Goal: Task Accomplishment & Management: Complete application form

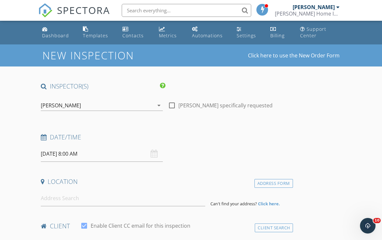
click at [94, 154] on input "09/29/2025 8:00 AM" at bounding box center [102, 154] width 122 height 16
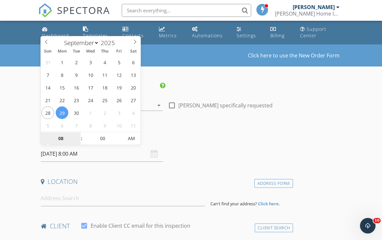
click at [61, 139] on input "08" at bounding box center [61, 138] width 40 height 13
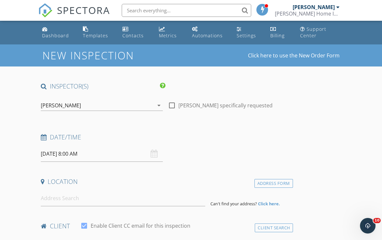
click at [94, 154] on input "09/29/2025 8:00 AM" at bounding box center [102, 154] width 122 height 16
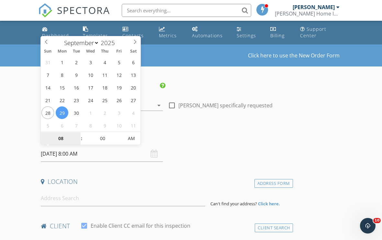
click at [68, 134] on input "08" at bounding box center [61, 138] width 40 height 13
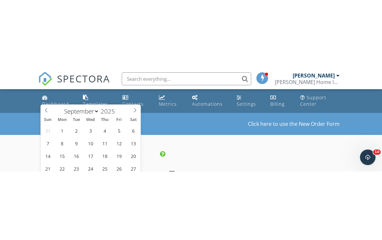
scroll to position [87, 0]
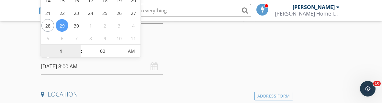
type input "12"
type input "09/29/2025 12:00 PM"
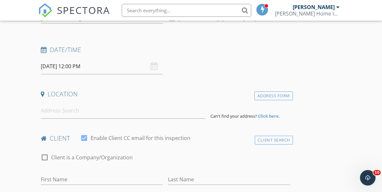
click at [237, 58] on div "Date/Time" at bounding box center [165, 52] width 255 height 13
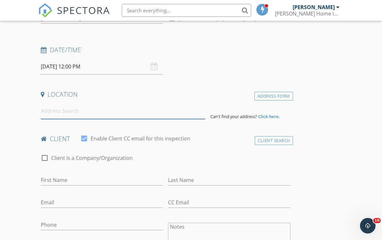
click at [91, 116] on input at bounding box center [123, 111] width 165 height 16
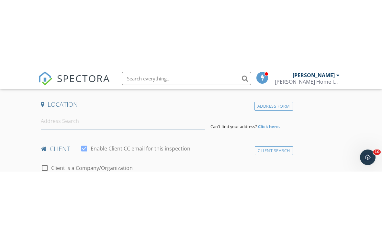
scroll to position [146, 0]
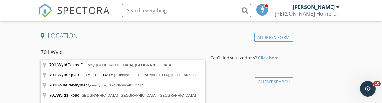
type input "701 Wyld Palms Dr, Foley, AL, USA"
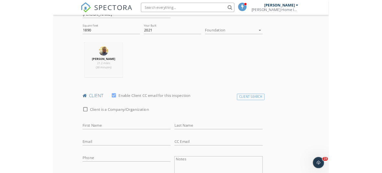
scroll to position [225, 0]
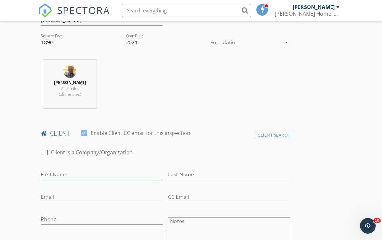
click at [80, 175] on input "First Name" at bounding box center [102, 174] width 122 height 11
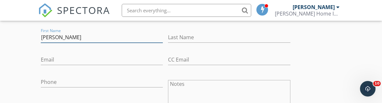
scroll to position [350, 0]
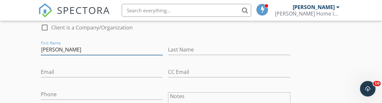
type input "Alaina"
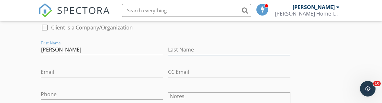
click at [199, 46] on input "Last Name" at bounding box center [229, 49] width 122 height 11
type input "Barry"
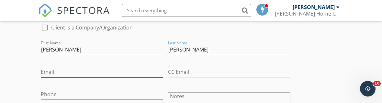
click at [89, 67] on input "Email" at bounding box center [102, 72] width 122 height 11
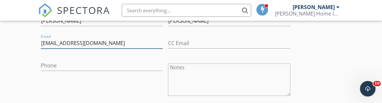
scroll to position [381, 0]
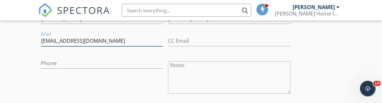
type input "Amaebarry@yahoo.com"
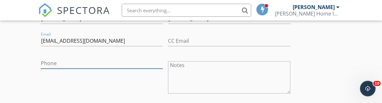
click at [78, 60] on input "Phone" at bounding box center [102, 63] width 122 height 11
type input "720-982-9660"
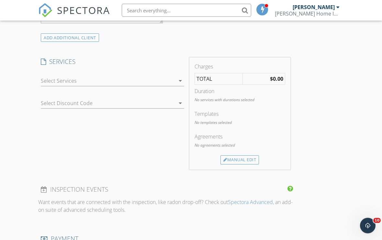
click at [183, 78] on icon "arrow_drop_down" at bounding box center [181, 81] width 8 height 8
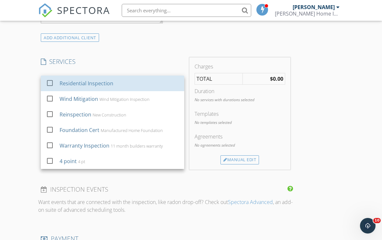
click at [105, 81] on div "Residential Inspection" at bounding box center [87, 83] width 54 height 8
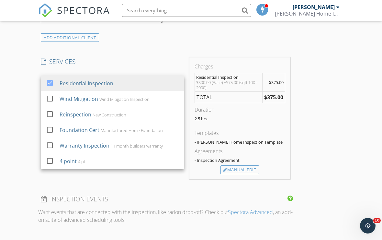
click at [327, 119] on div "INSPECTOR(S) check_box Beau Crum PRIMARY Beau Crum arrow_drop_down check_box_ou…" at bounding box center [191, 116] width 306 height 1072
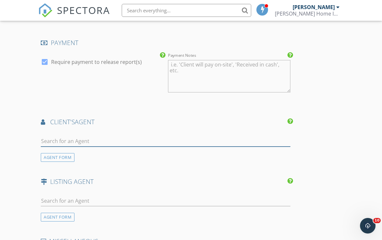
click at [104, 138] on input "text" at bounding box center [166, 141] width 250 height 11
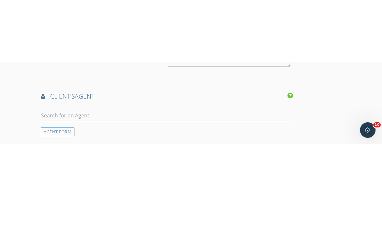
scroll to position [795, 0]
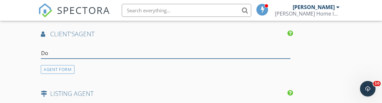
type input "Don"
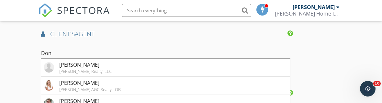
click at [102, 83] on div "Donna Davis" at bounding box center [90, 83] width 62 height 8
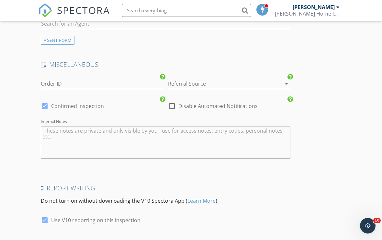
scroll to position [1074, 0]
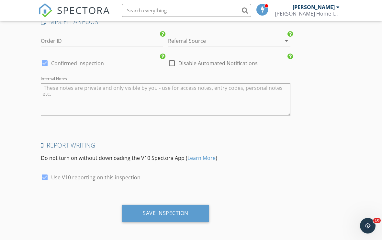
click at [185, 210] on div "Save Inspection" at bounding box center [166, 213] width 46 height 6
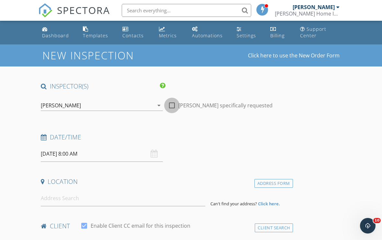
click at [173, 105] on div at bounding box center [171, 105] width 11 height 11
checkbox input "true"
click at [94, 152] on input "09/29/2025 8:00 AM" at bounding box center [102, 154] width 122 height 16
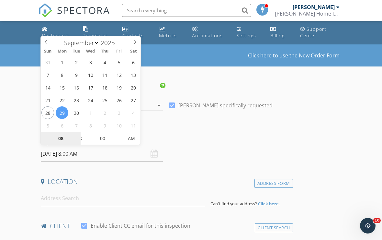
click at [62, 135] on input "08" at bounding box center [61, 138] width 40 height 13
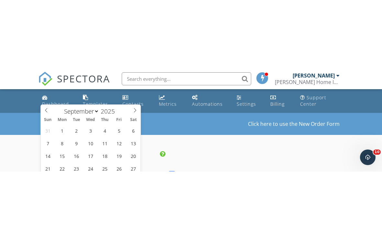
scroll to position [87, 0]
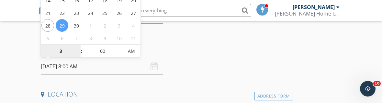
type input "03"
type input "[DATE] 3:00 PM"
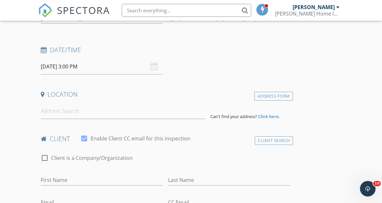
click at [246, 62] on div "Date/Time 09/29/2025 3:00 PM" at bounding box center [165, 60] width 255 height 29
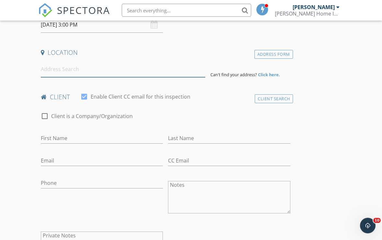
click at [72, 69] on input at bounding box center [123, 70] width 165 height 16
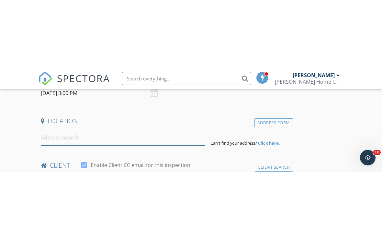
scroll to position [129, 0]
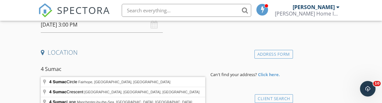
type input "4 Sumac Circle, Fairhope, AL, USA"
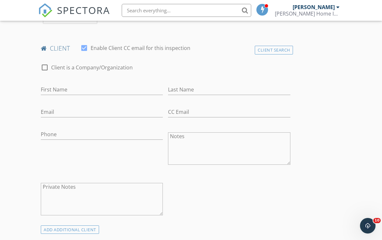
scroll to position [301, 0]
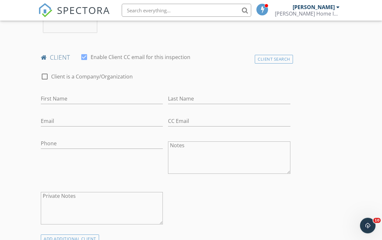
click at [77, 90] on div "First Name" at bounding box center [102, 100] width 122 height 21
click at [74, 97] on input "First Name" at bounding box center [102, 99] width 122 height 11
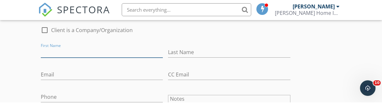
scroll to position [347, 0]
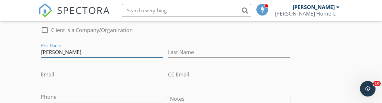
type input "[PERSON_NAME]"
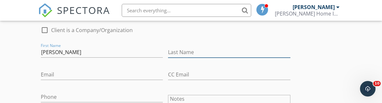
click at [200, 54] on input "Last Name" at bounding box center [229, 52] width 122 height 11
type input "[PERSON_NAME]"
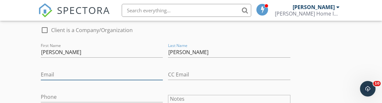
click at [99, 75] on input "Email" at bounding box center [102, 74] width 122 height 11
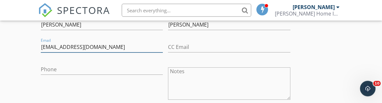
type input "Kgjustiss@gmail.com"
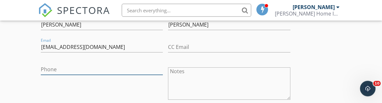
click at [127, 64] on input "Phone" at bounding box center [102, 69] width 122 height 11
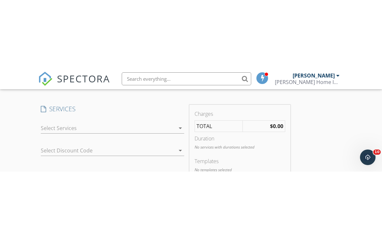
scroll to position [520, 0]
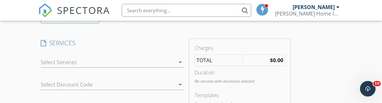
type input "[PHONE_NUMBER]"
click at [177, 62] on icon "arrow_drop_down" at bounding box center [181, 62] width 8 height 8
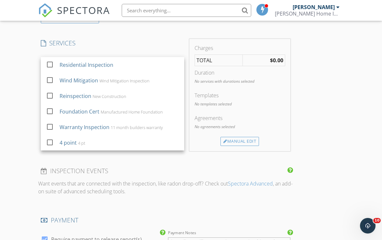
click at [102, 64] on div "Residential Inspection" at bounding box center [87, 65] width 54 height 8
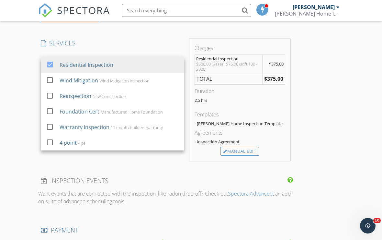
click at [335, 78] on div "INSPECTOR(S) check_box Beau Crum PRIMARY Beau Crum arrow_drop_down check_box Be…" at bounding box center [191, 98] width 306 height 1072
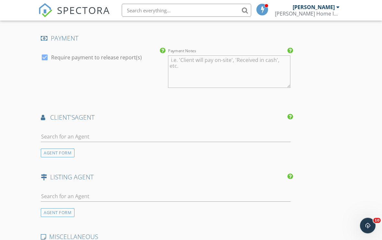
scroll to position [715, 0]
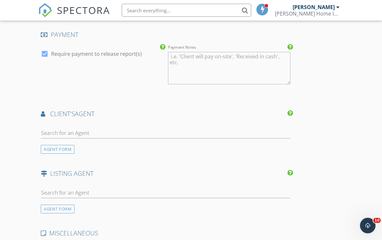
click at [111, 124] on div at bounding box center [166, 134] width 250 height 21
click at [101, 131] on input "text" at bounding box center [166, 133] width 250 height 11
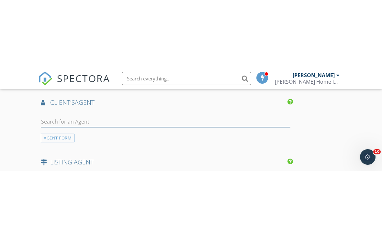
scroll to position [795, 0]
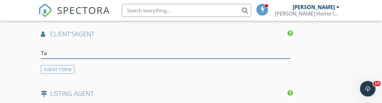
type input "Tam"
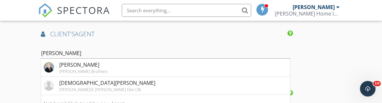
click at [100, 65] on div "[PERSON_NAME]" at bounding box center [83, 65] width 49 height 8
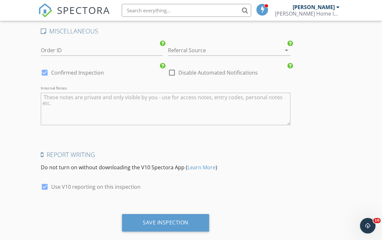
scroll to position [1074, 0]
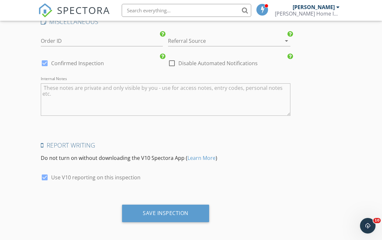
click at [172, 210] on div "Save Inspection" at bounding box center [166, 213] width 46 height 6
